Goal: Task Accomplishment & Management: Manage account settings

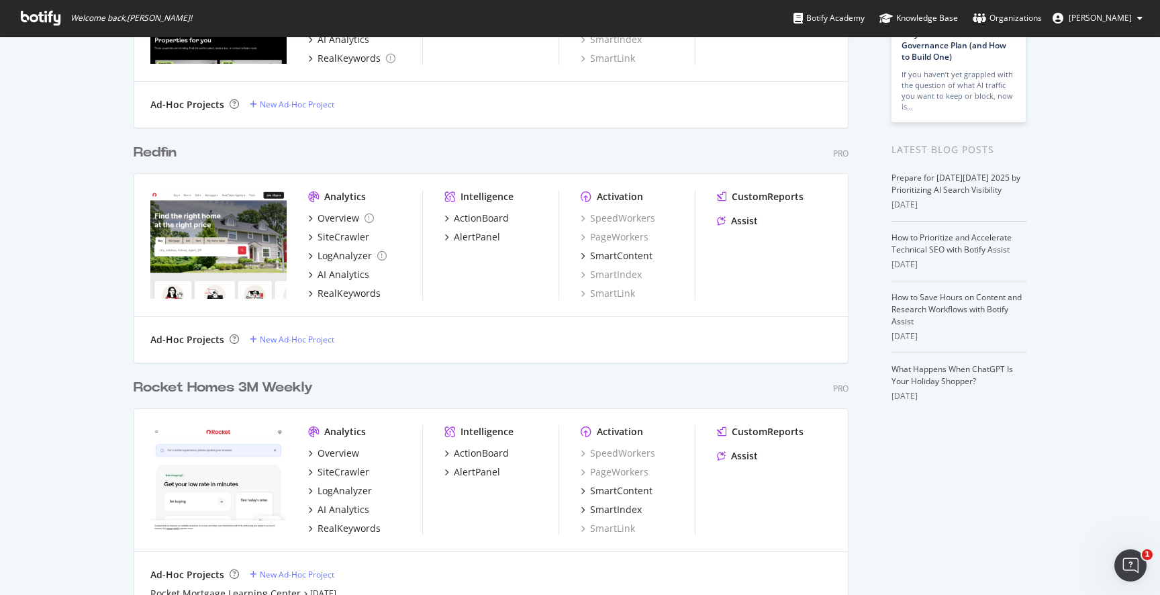
scroll to position [191, 0]
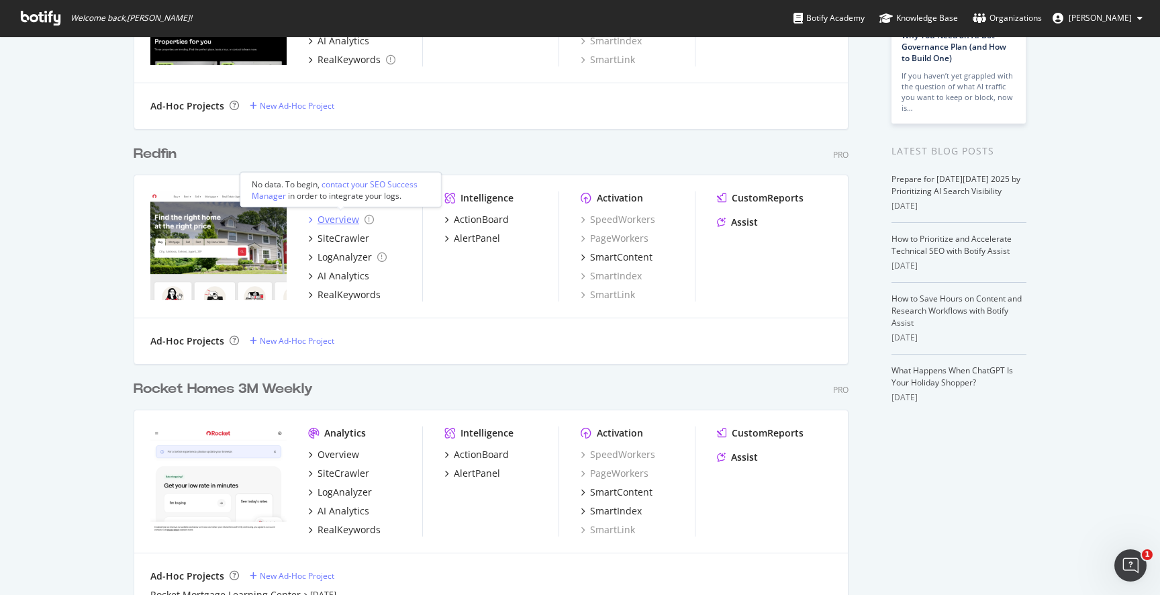
click at [339, 219] on div "Overview" at bounding box center [339, 219] width 42 height 13
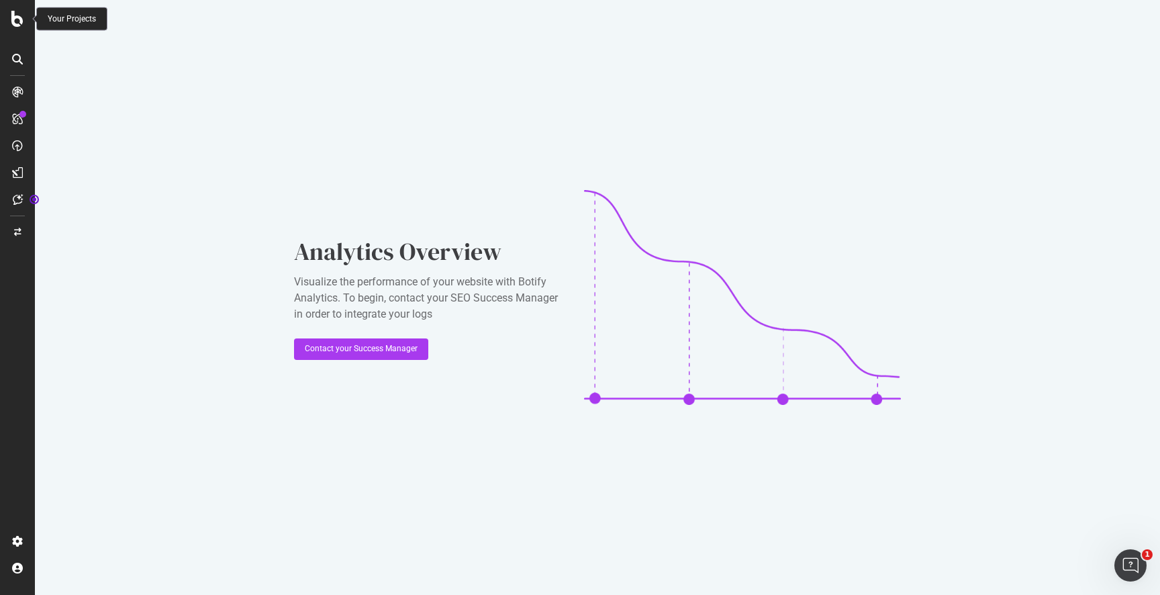
click at [18, 19] on icon at bounding box center [17, 19] width 12 height 16
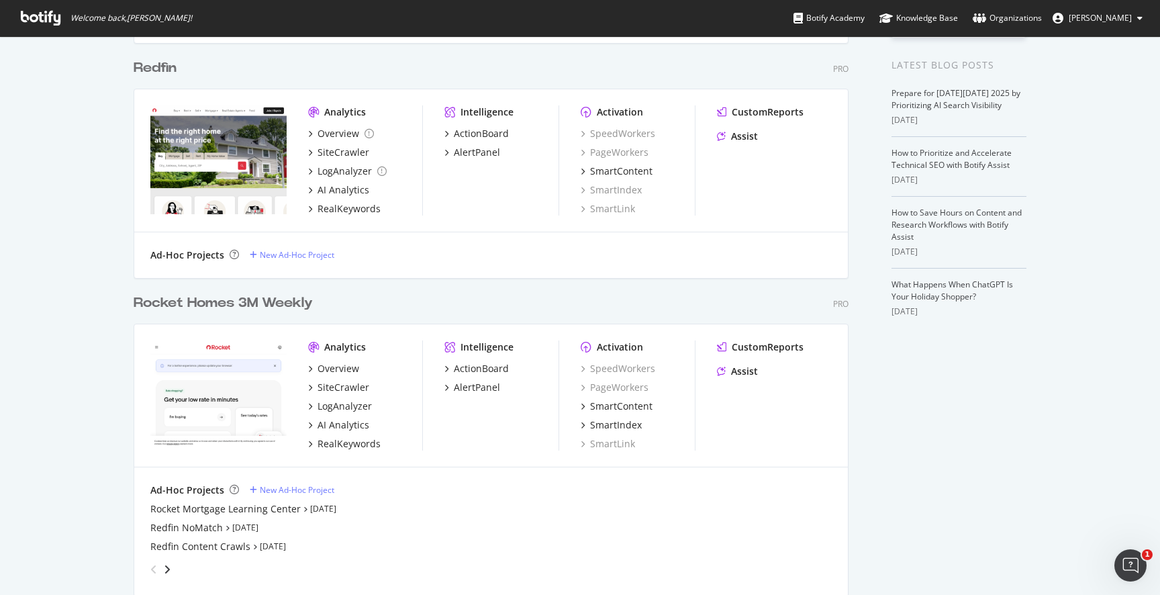
scroll to position [273, 0]
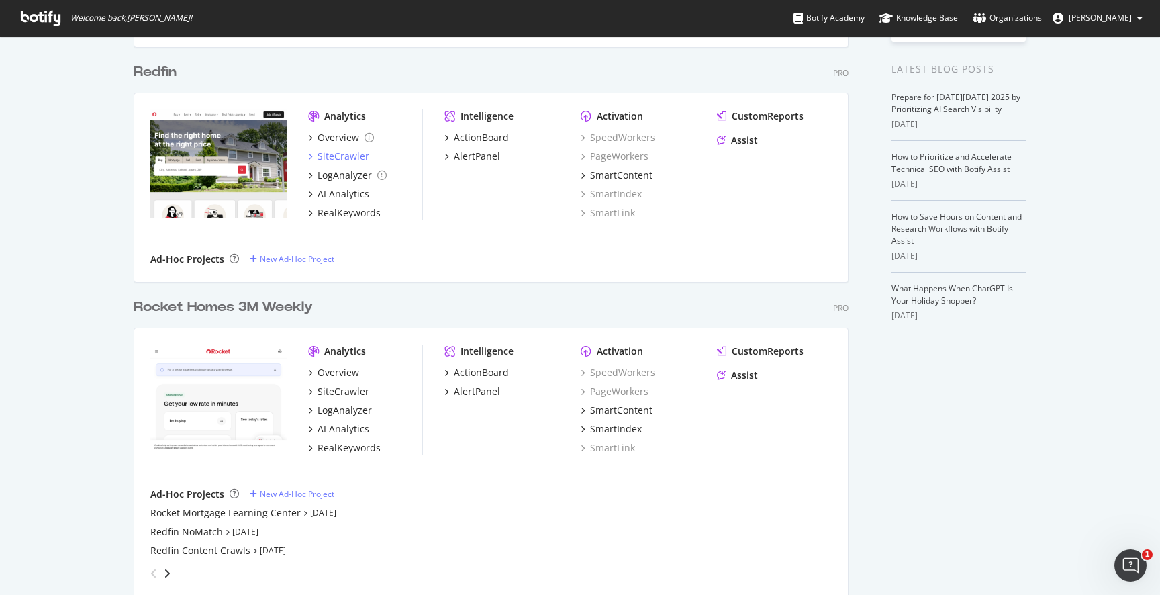
click at [346, 157] on div "SiteCrawler" at bounding box center [344, 156] width 52 height 13
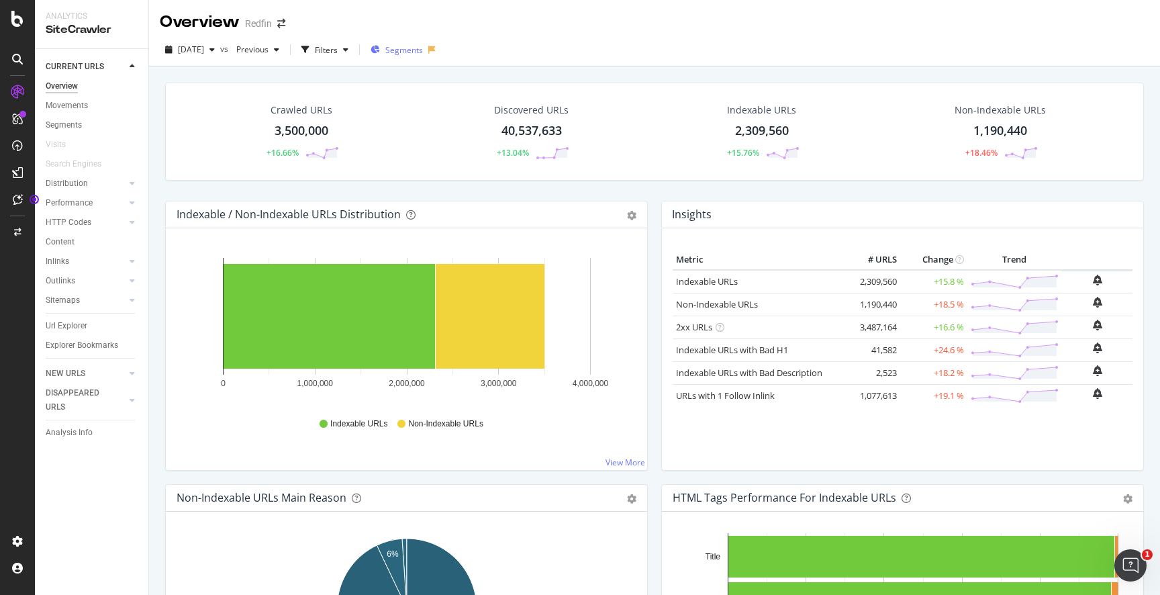
click at [423, 48] on span "Segments" at bounding box center [404, 49] width 38 height 11
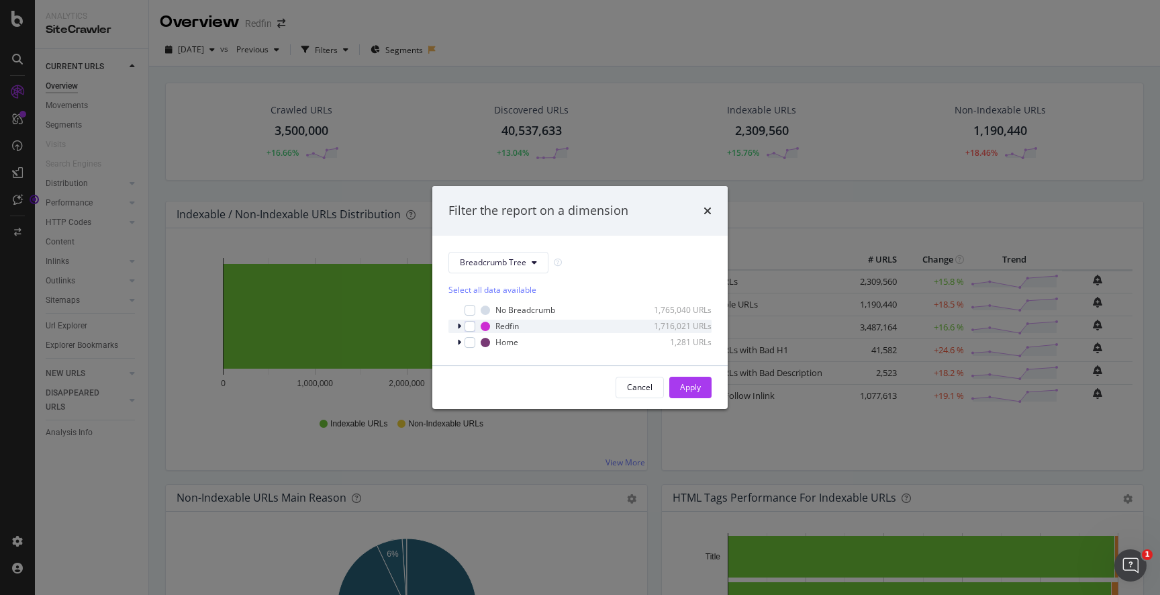
click at [461, 326] on div "modal" at bounding box center [461, 326] width 8 height 13
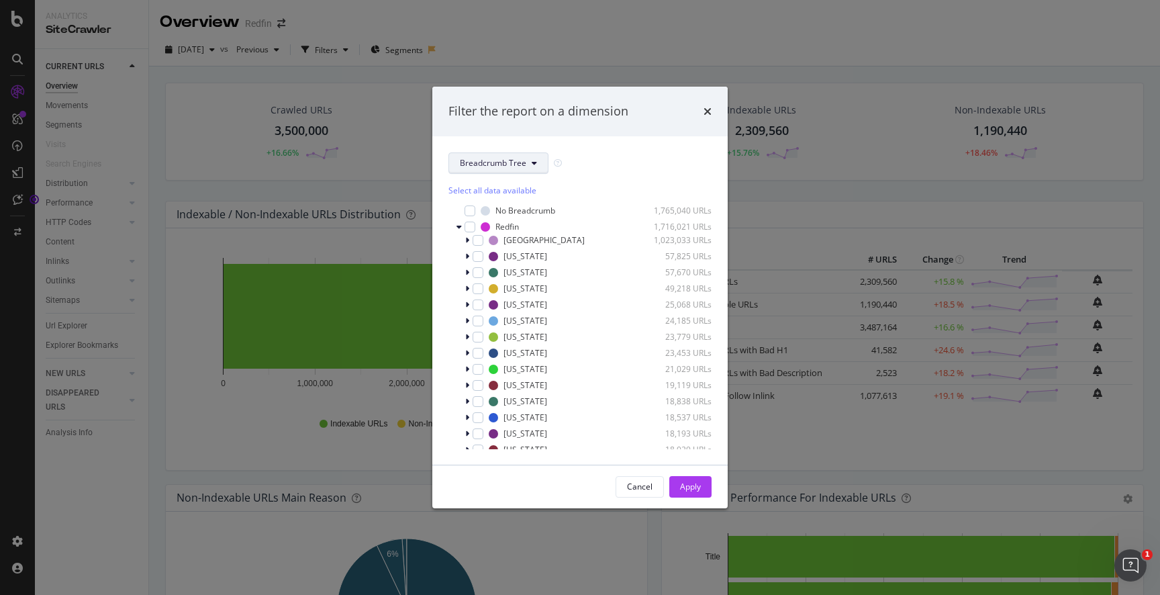
click at [521, 167] on span "Breadcrumb Tree" at bounding box center [493, 162] width 66 height 11
click at [496, 262] on span "states" at bounding box center [503, 261] width 87 height 12
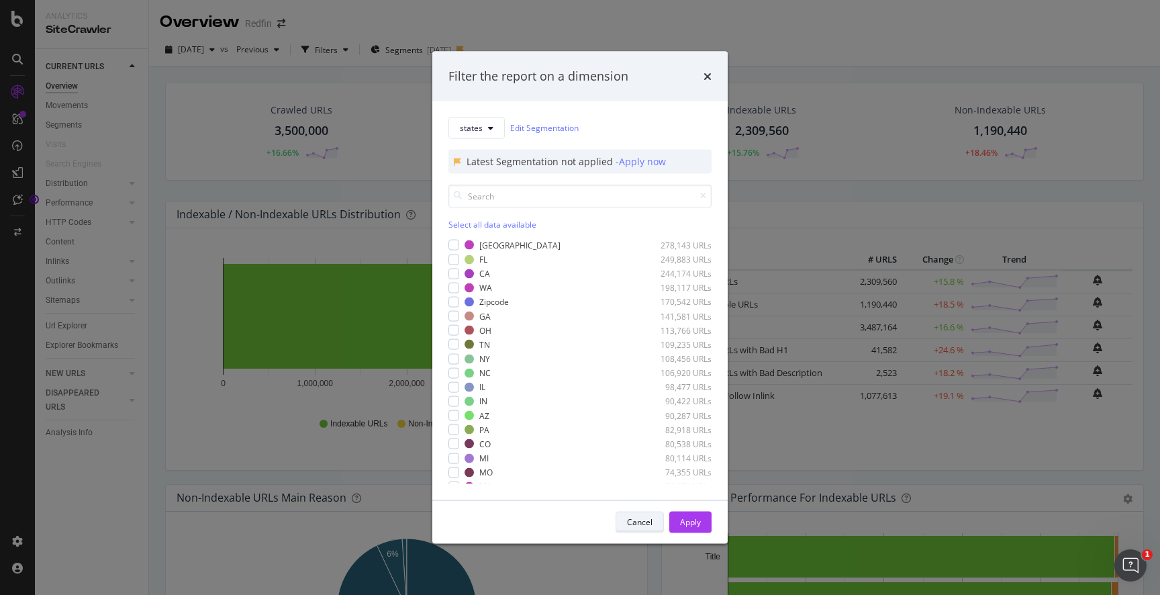
click at [639, 515] on div "Cancel" at bounding box center [640, 521] width 26 height 19
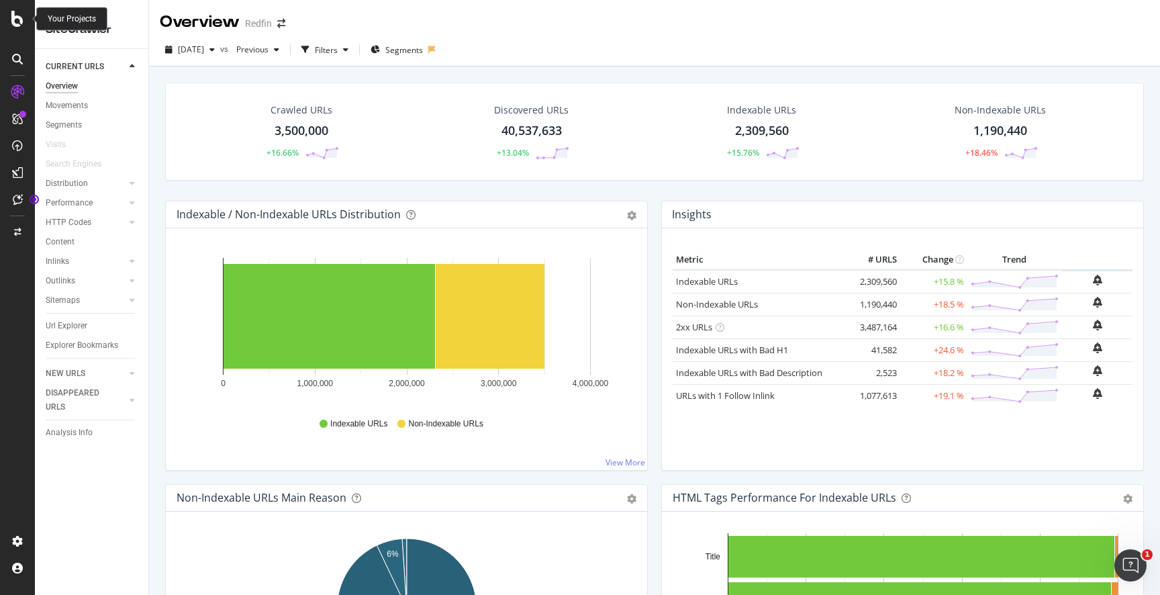
click at [17, 17] on icon at bounding box center [17, 19] width 12 height 16
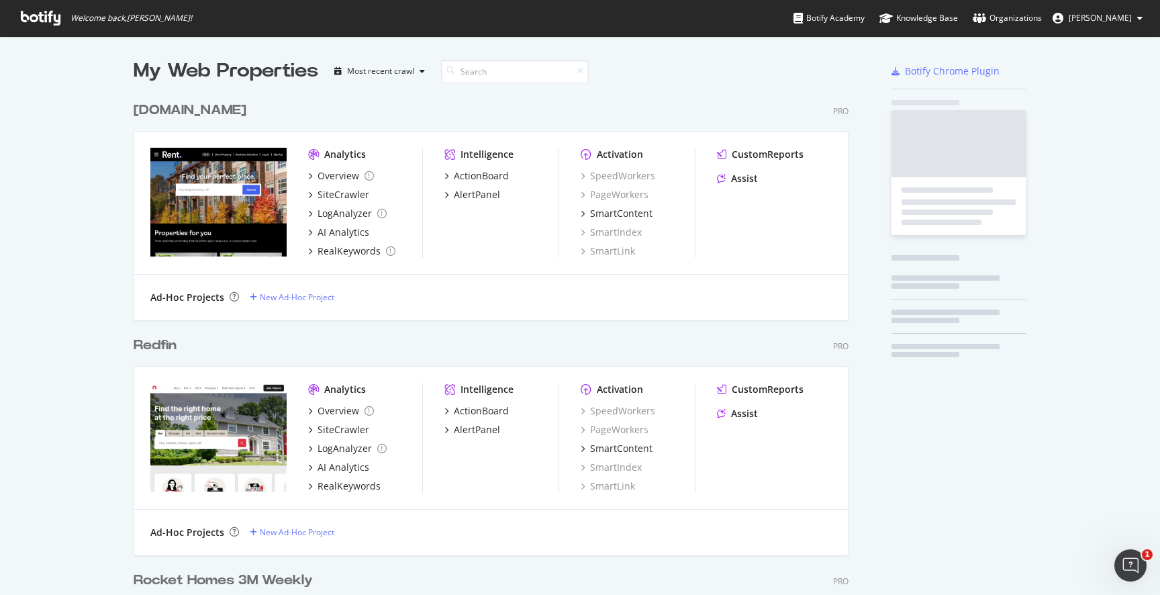
scroll to position [595, 1160]
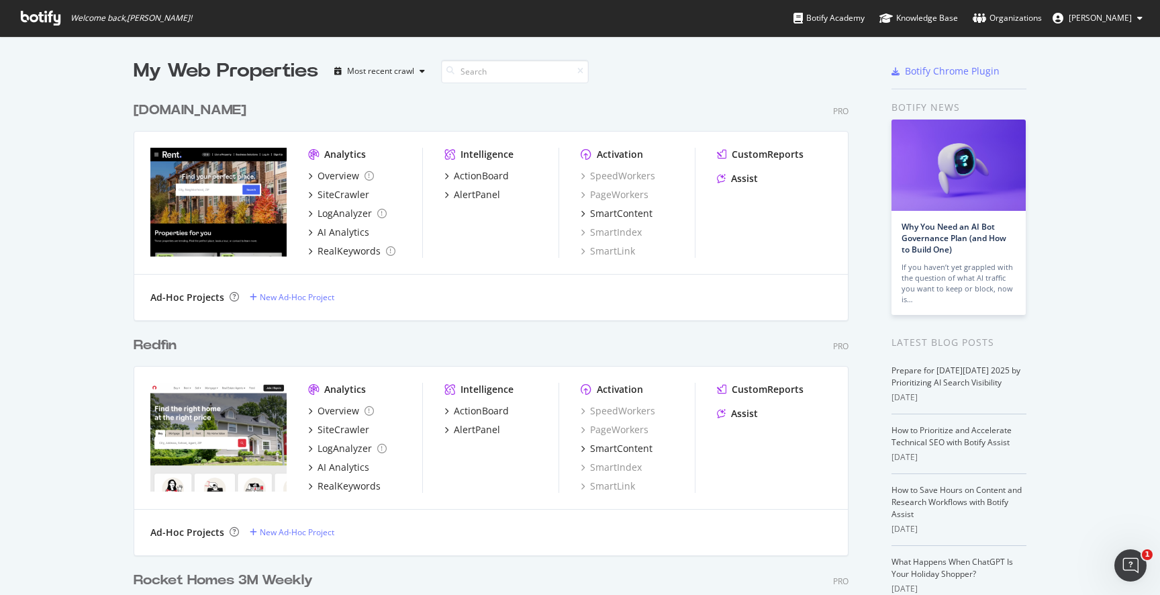
click at [1018, 9] on link "Organizations" at bounding box center [1007, 18] width 69 height 36
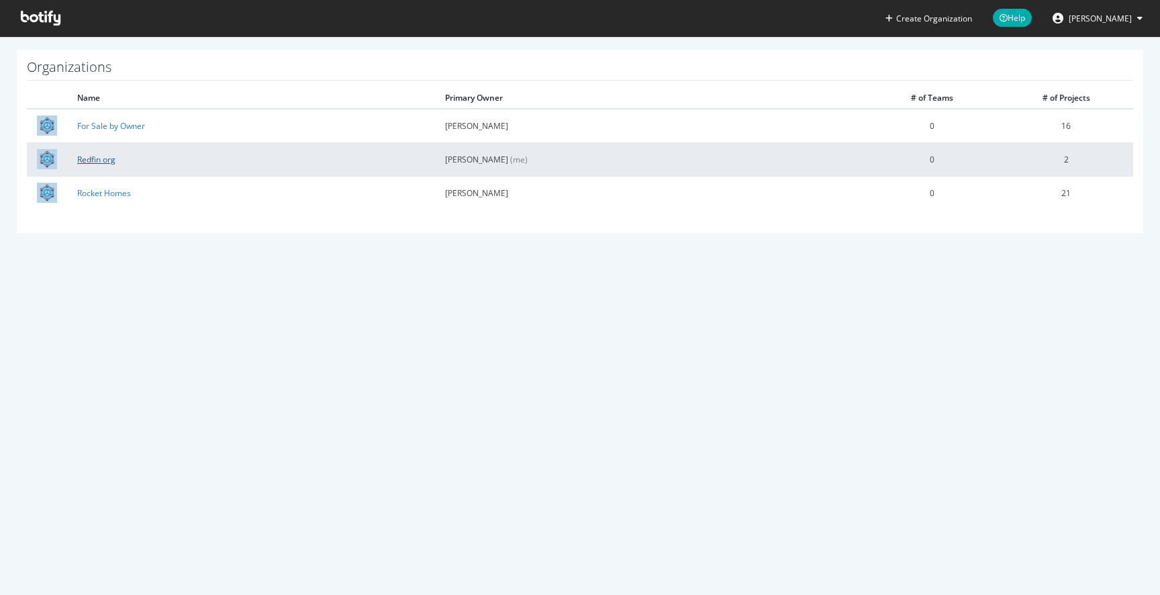
click at [96, 155] on link "Redfin org" at bounding box center [96, 159] width 38 height 11
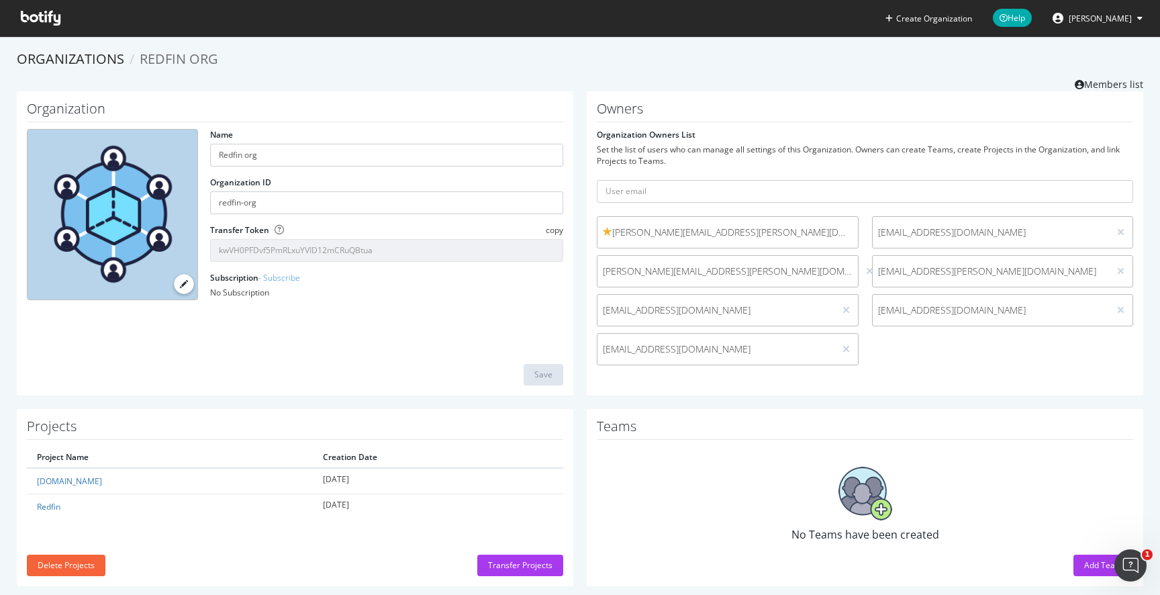
scroll to position [18, 0]
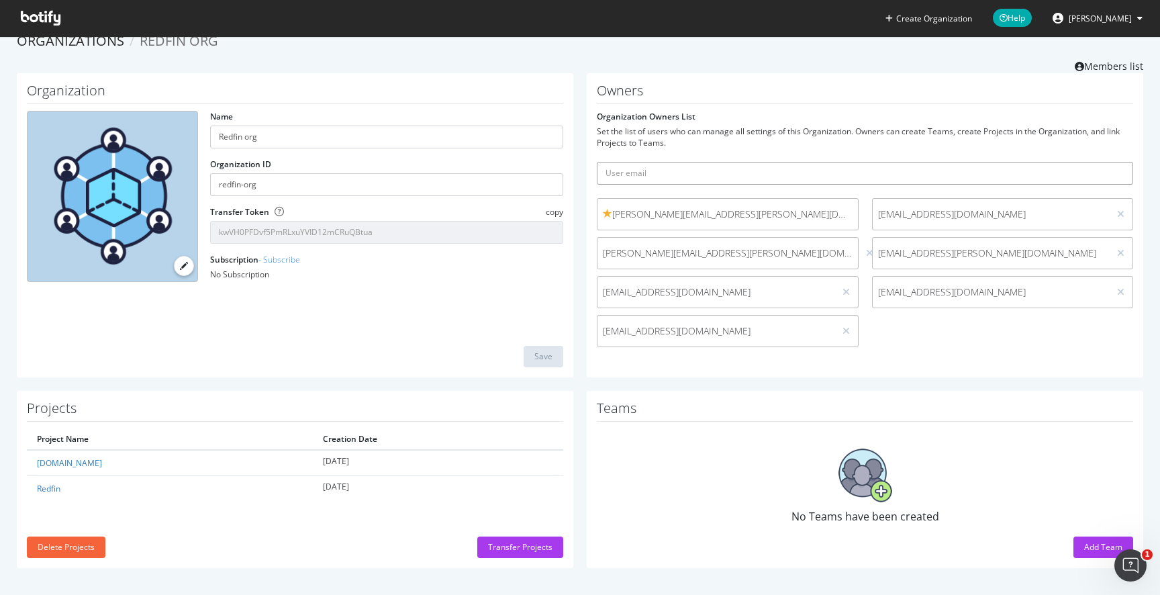
click at [725, 175] on input "text" at bounding box center [865, 173] width 537 height 23
paste input "normamoras@rockethomes.com"
type input "normamoras@rockethomes.com"
click at [1123, 173] on icon "submit" at bounding box center [1123, 172] width 9 height 7
click at [46, 20] on icon at bounding box center [41, 18] width 40 height 15
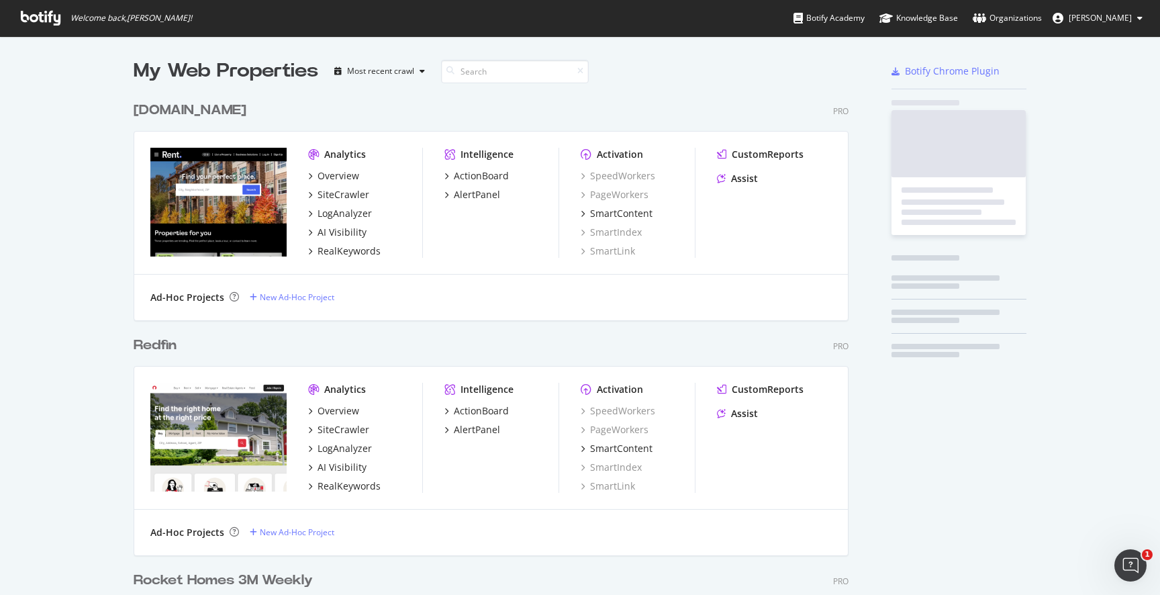
scroll to position [1077, 726]
